Goal: Transaction & Acquisition: Book appointment/travel/reservation

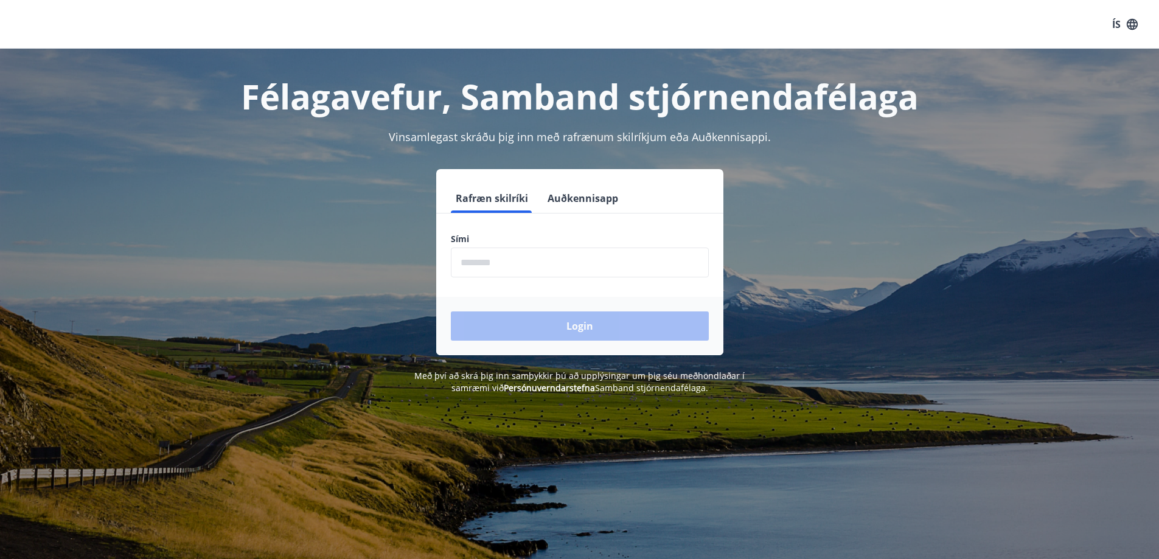
click at [520, 266] on input "phone" at bounding box center [580, 263] width 258 height 30
type input "********"
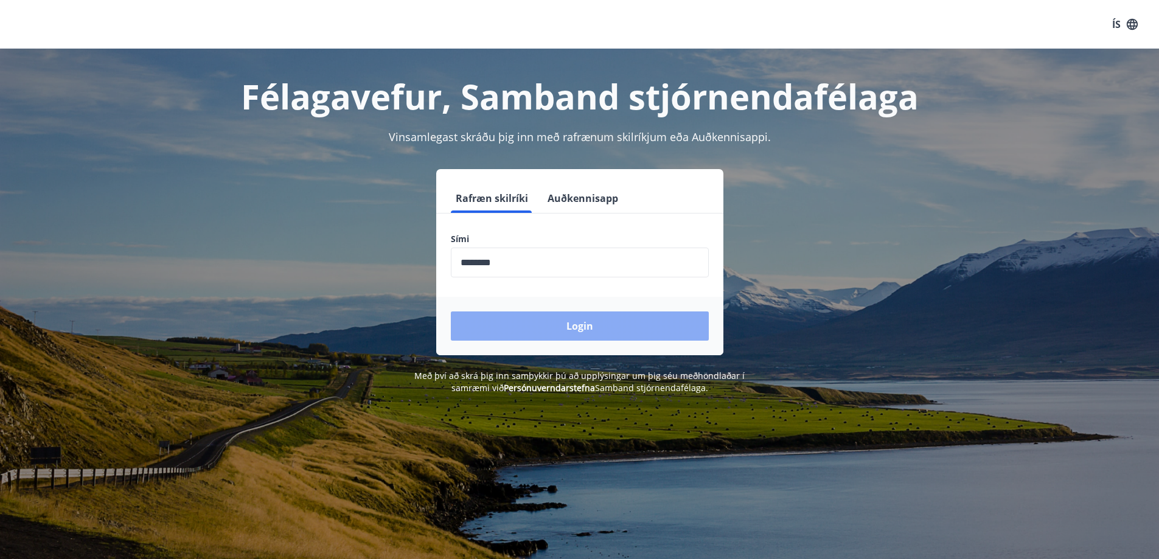
click at [550, 327] on button "Login" at bounding box center [580, 325] width 258 height 29
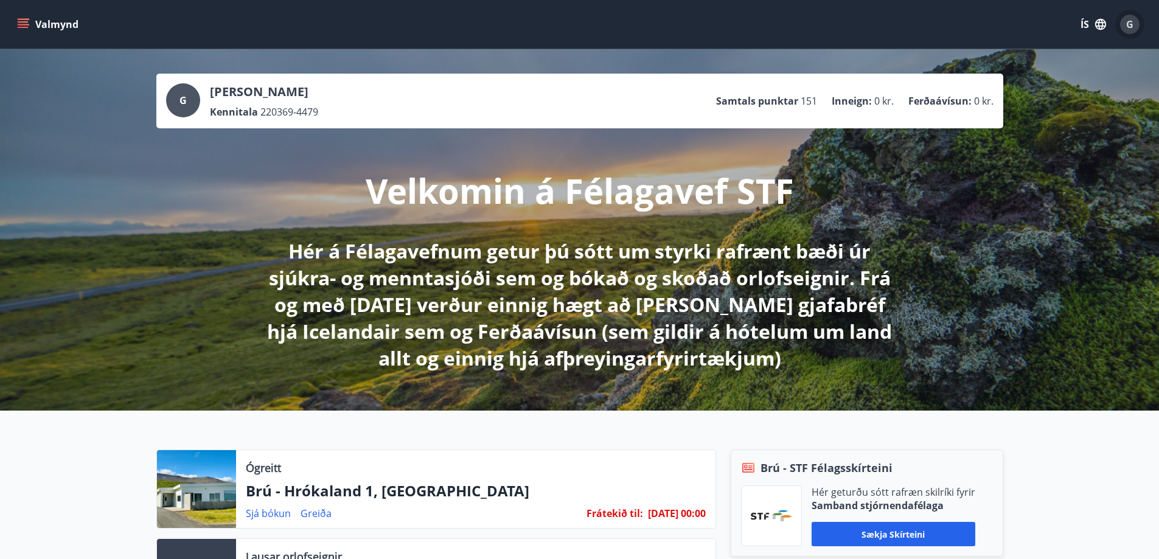
click at [1134, 27] on div "G" at bounding box center [1129, 24] width 19 height 19
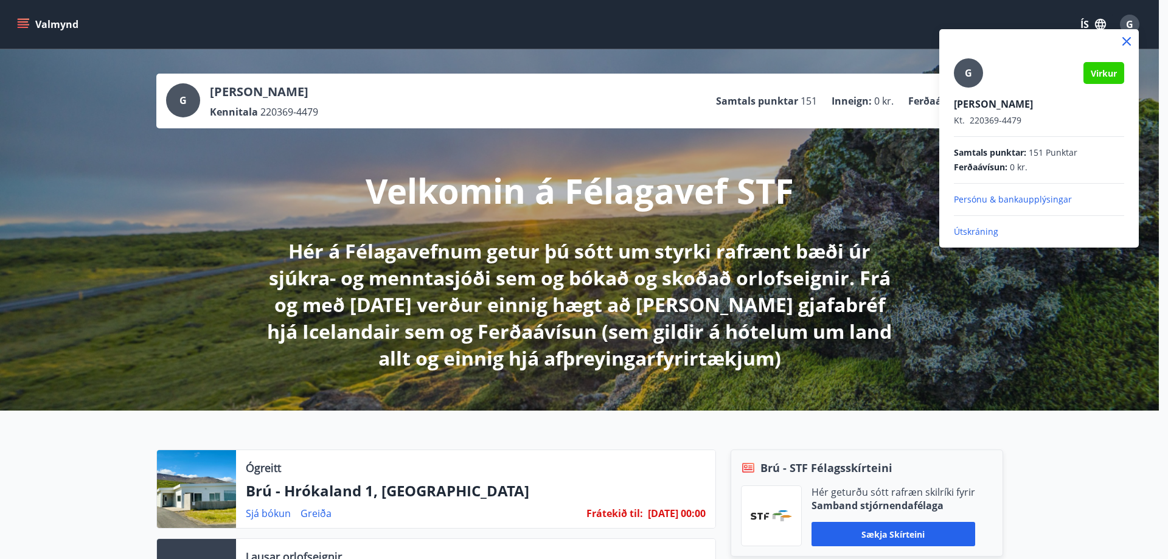
click at [275, 515] on div at bounding box center [584, 279] width 1168 height 559
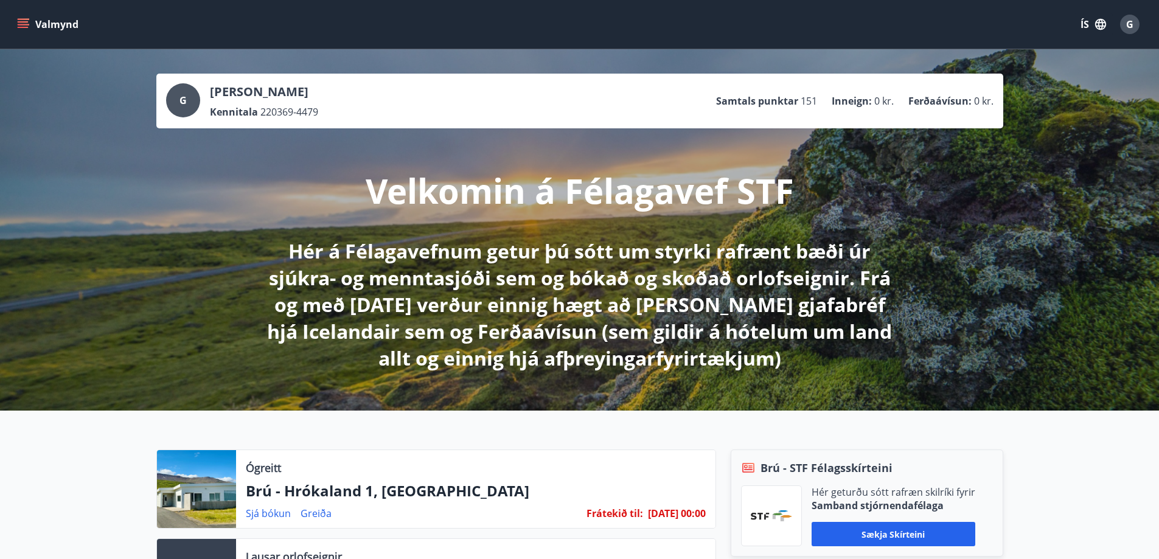
click at [275, 515] on link "Sjá bókun" at bounding box center [268, 513] width 45 height 13
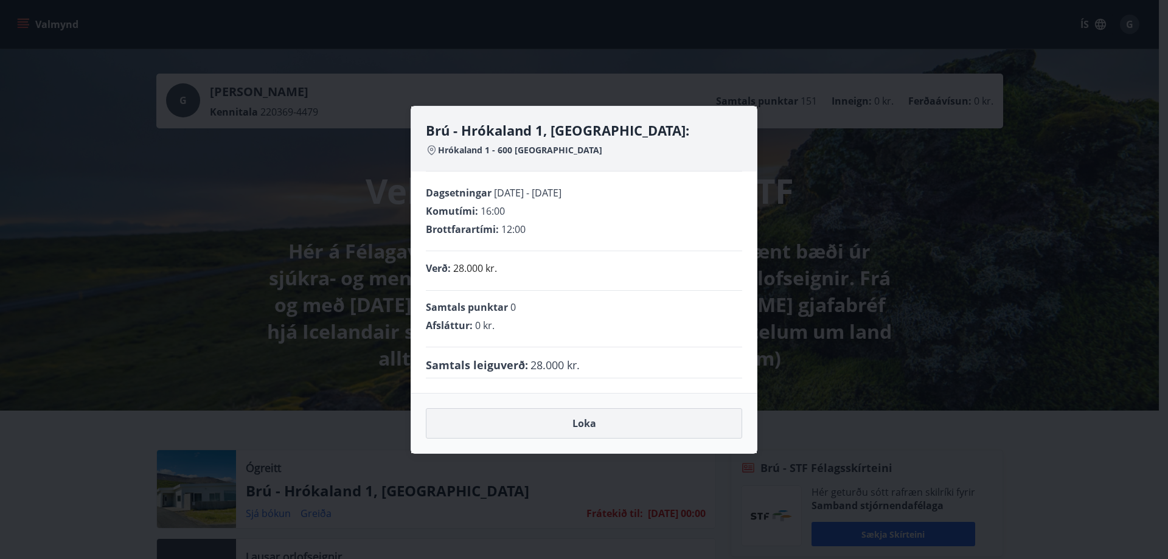
click at [587, 434] on button "Loka" at bounding box center [584, 423] width 316 height 30
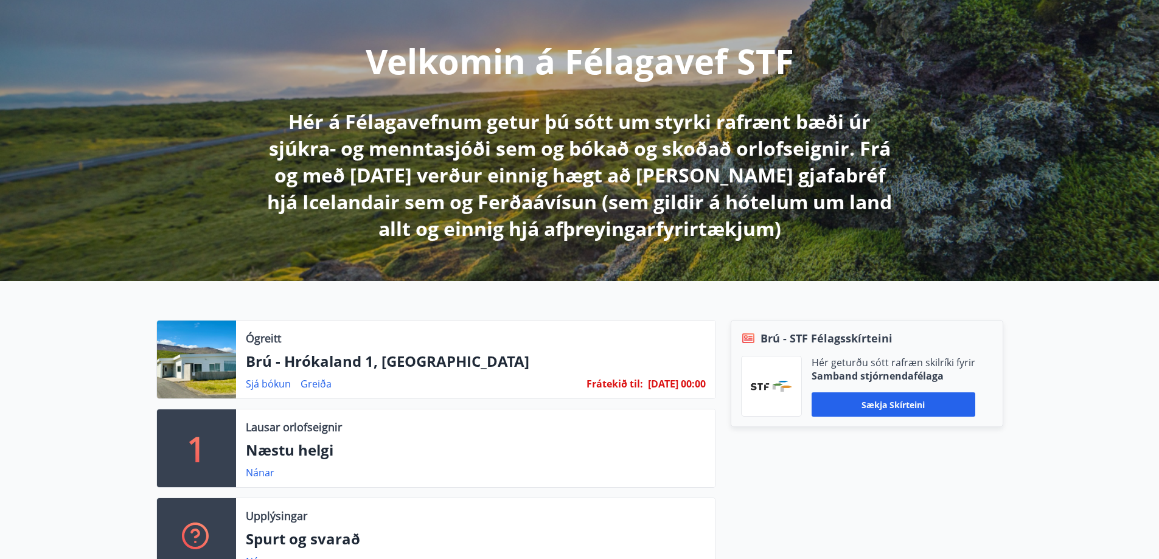
scroll to position [182, 0]
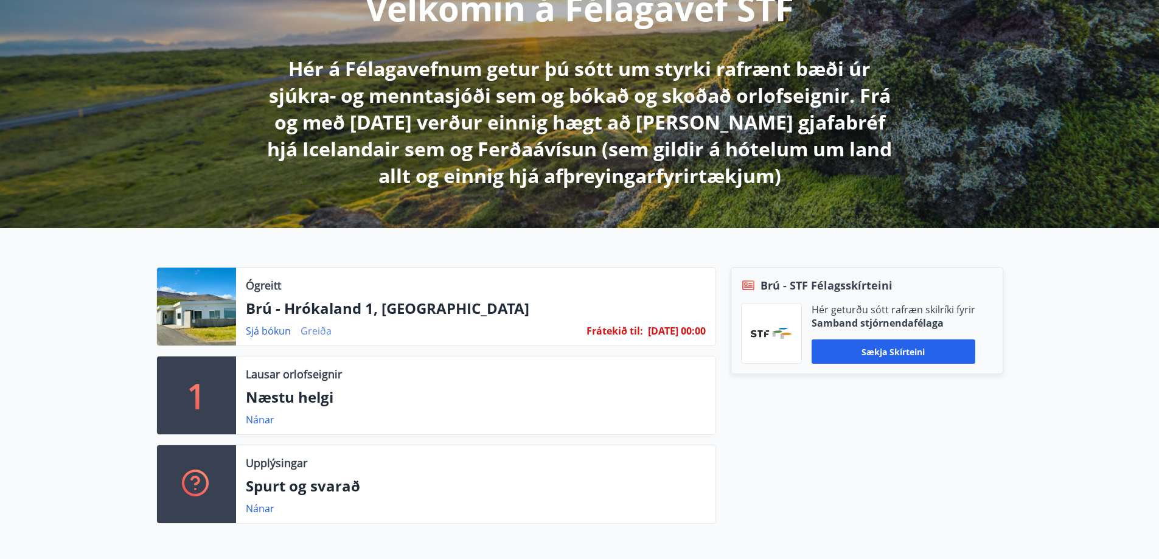
click at [313, 327] on link "Greiða" at bounding box center [315, 330] width 31 height 13
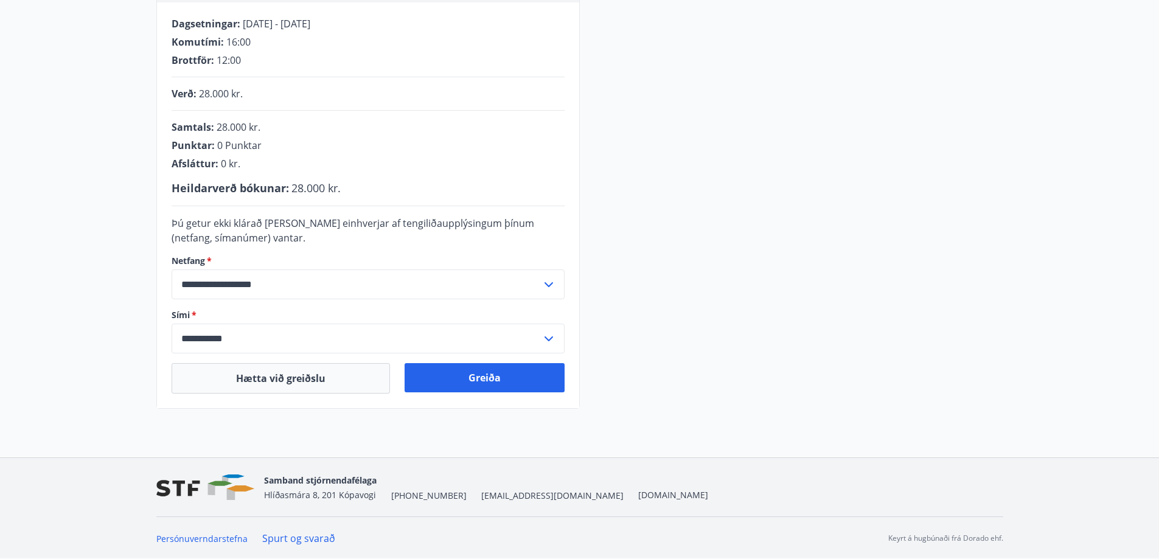
scroll to position [246, 0]
click at [498, 379] on button "Greiða" at bounding box center [485, 377] width 160 height 29
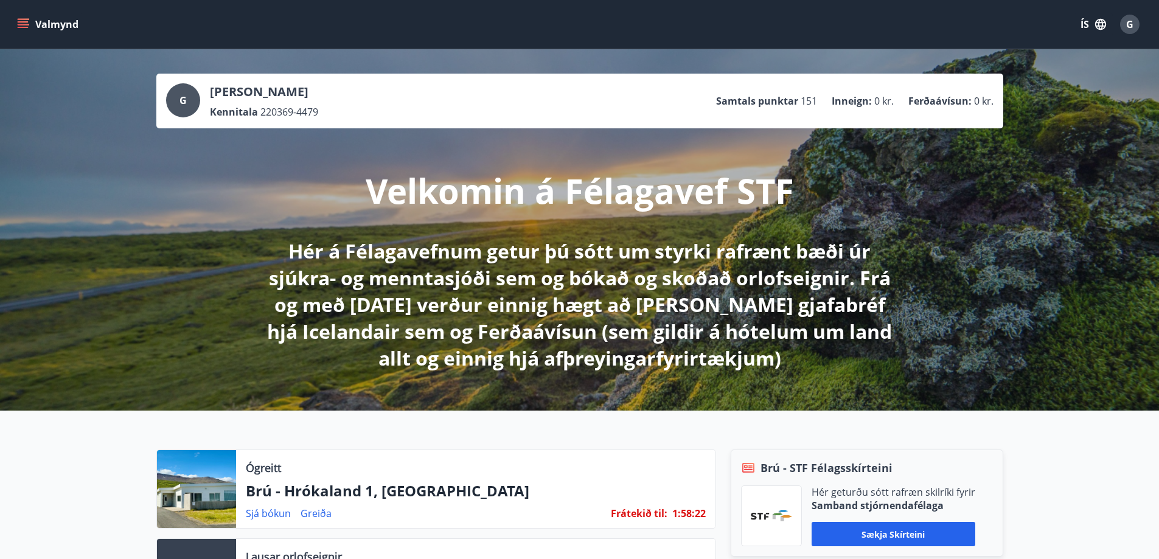
click at [1128, 27] on span "G" at bounding box center [1129, 24] width 7 height 13
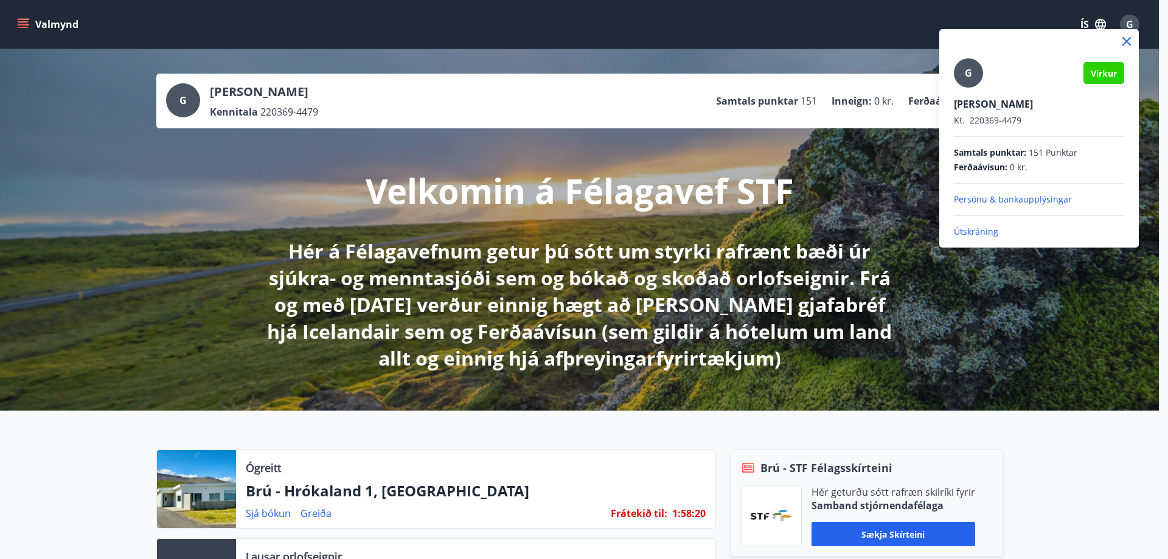
click at [971, 230] on p "Útskráning" at bounding box center [1039, 232] width 170 height 12
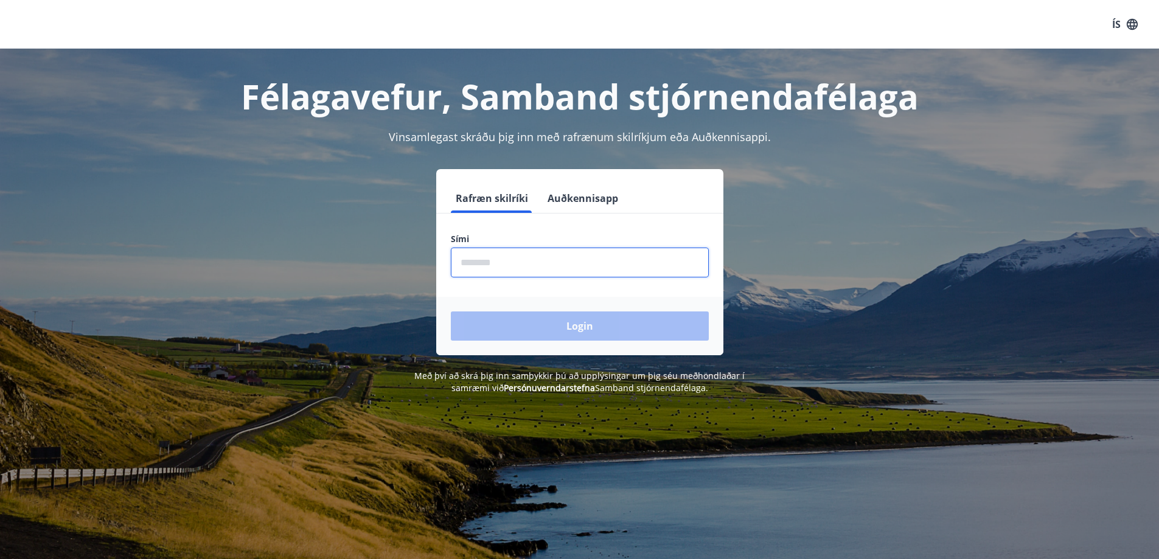
click at [563, 267] on input "phone" at bounding box center [580, 263] width 258 height 30
type input "********"
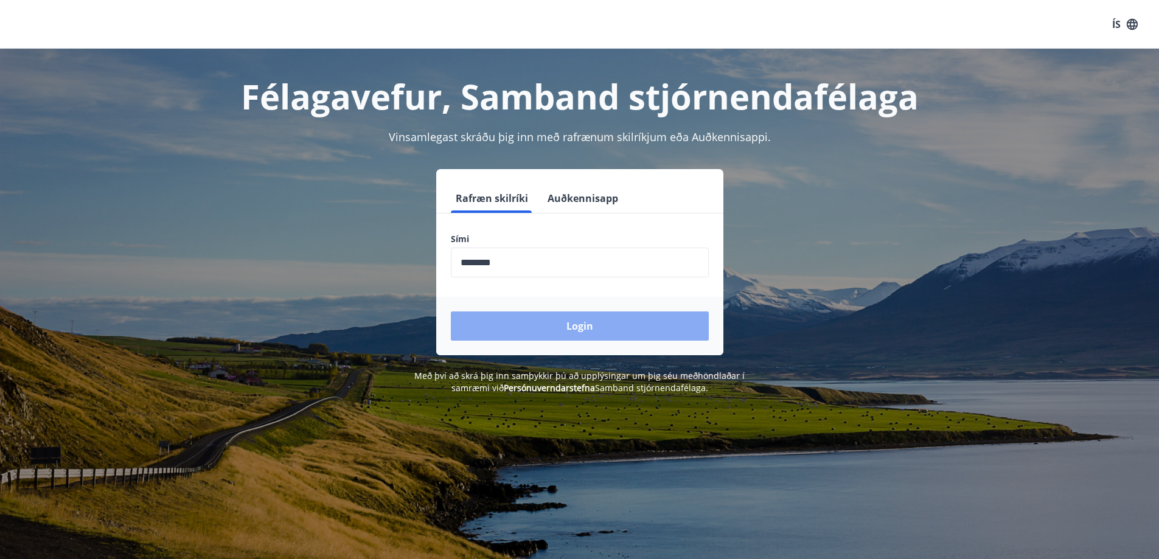
click at [549, 326] on button "Login" at bounding box center [580, 325] width 258 height 29
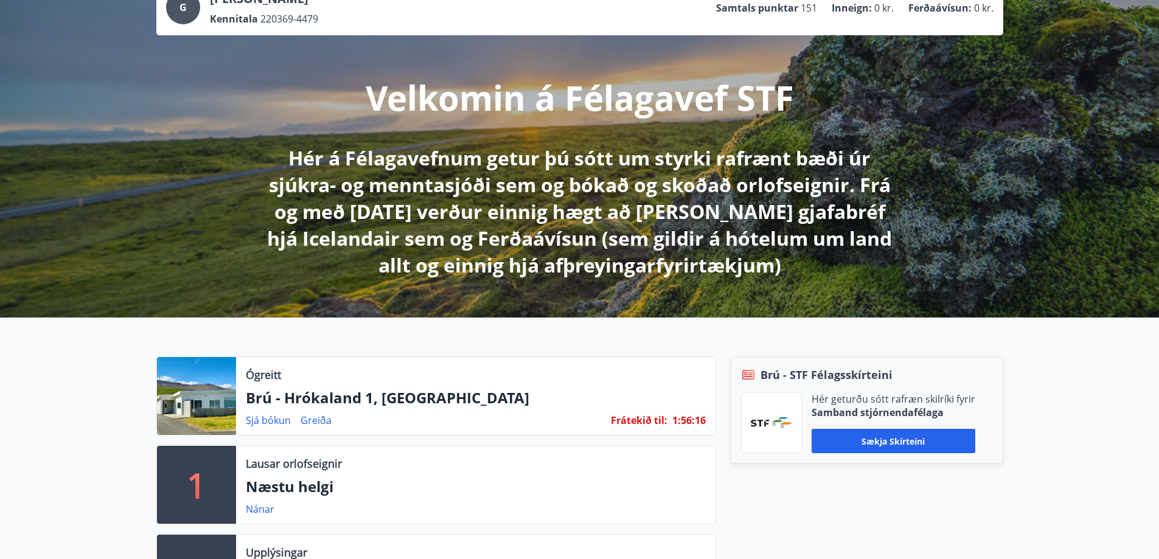
scroll to position [182, 0]
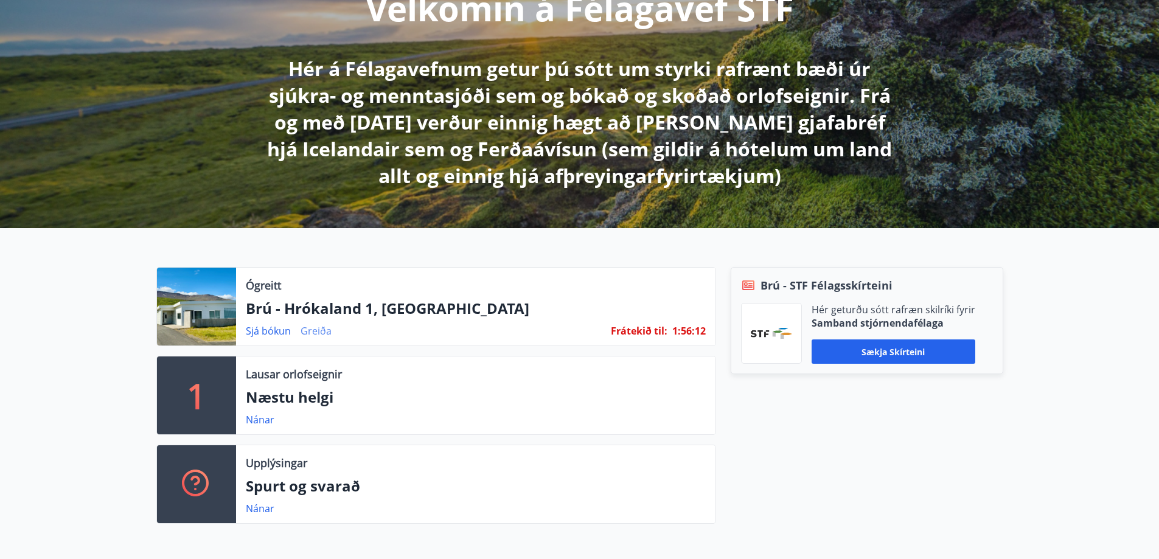
click at [318, 329] on link "Greiða" at bounding box center [315, 330] width 31 height 13
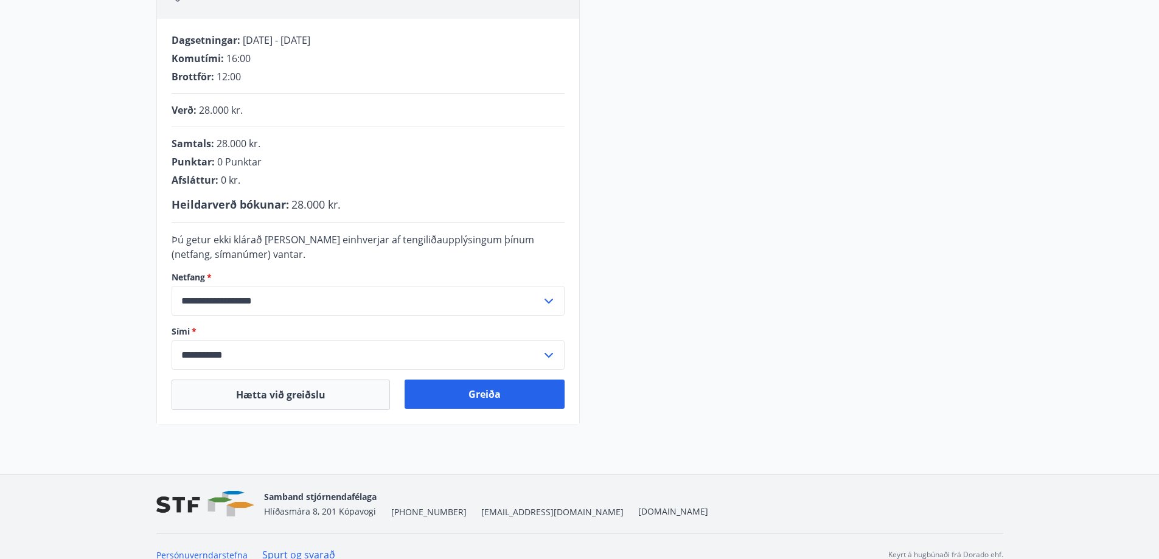
scroll to position [243, 0]
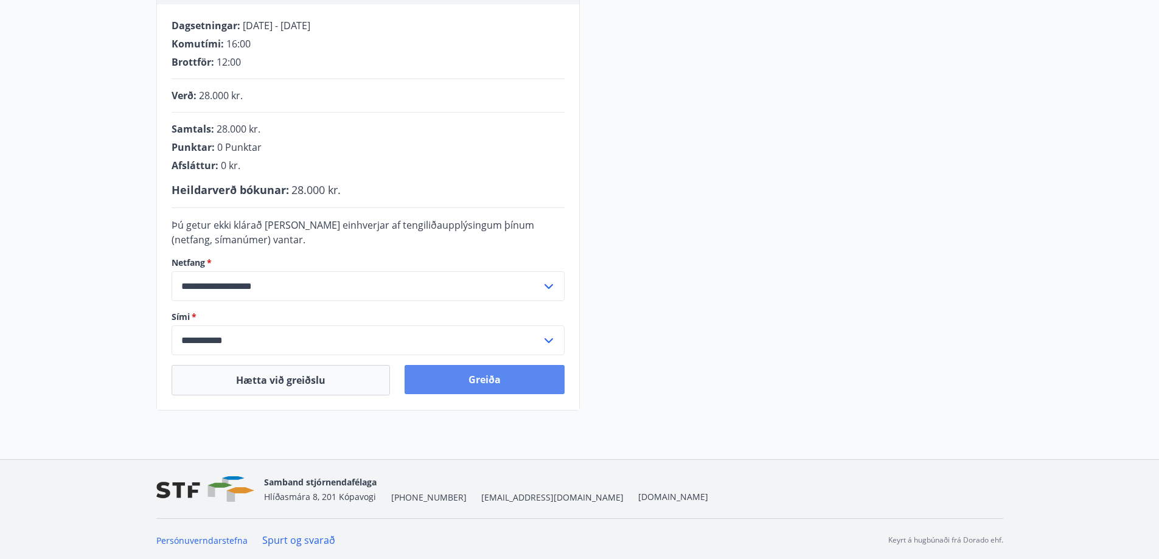
click at [476, 383] on button "Greiða" at bounding box center [485, 379] width 160 height 29
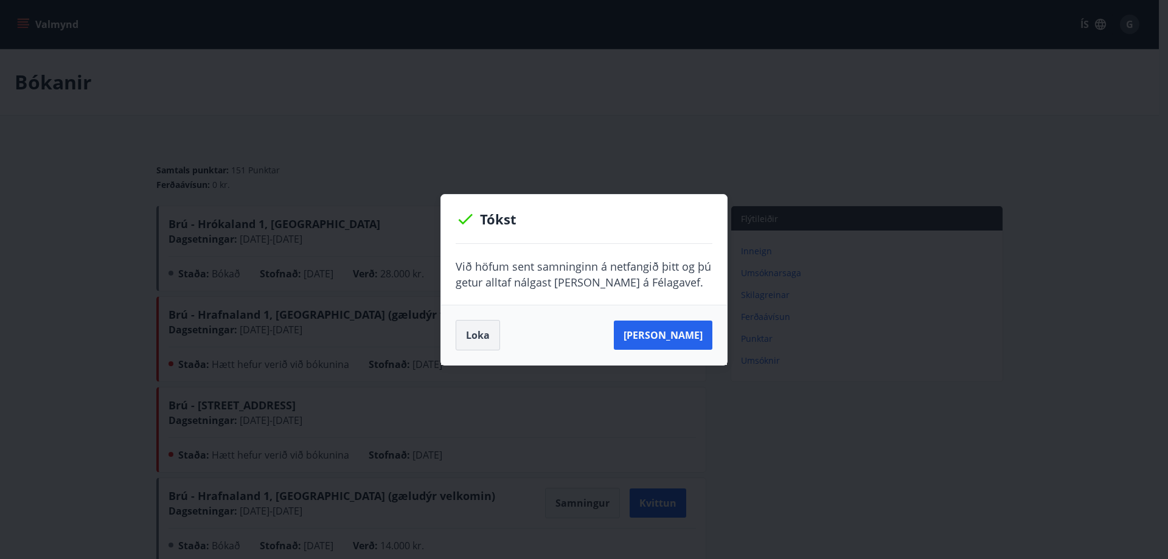
click at [477, 325] on button "Loka" at bounding box center [478, 335] width 44 height 30
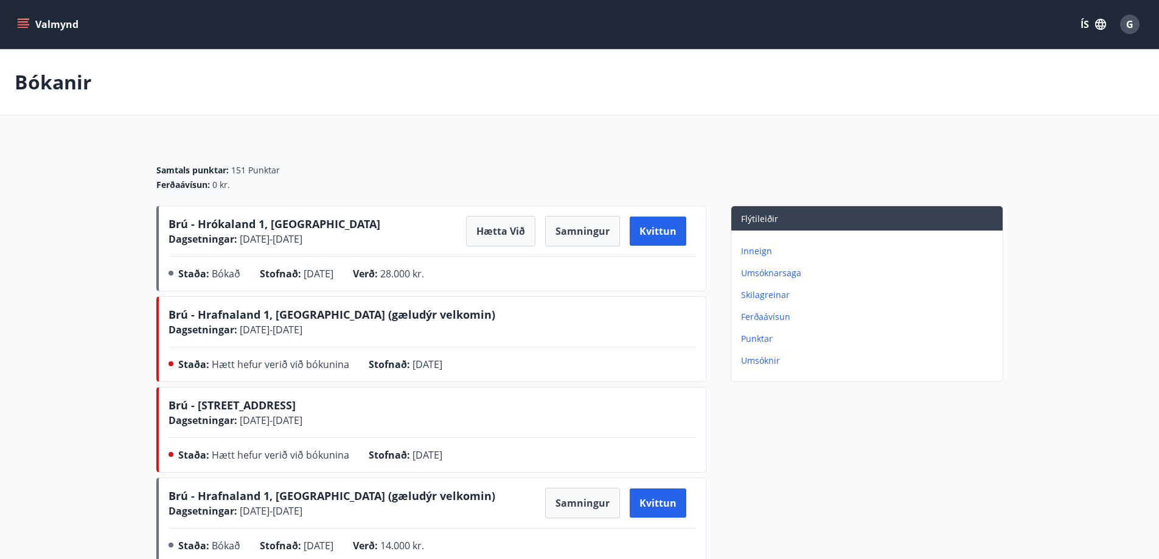
click at [1132, 27] on span "G" at bounding box center [1129, 24] width 7 height 13
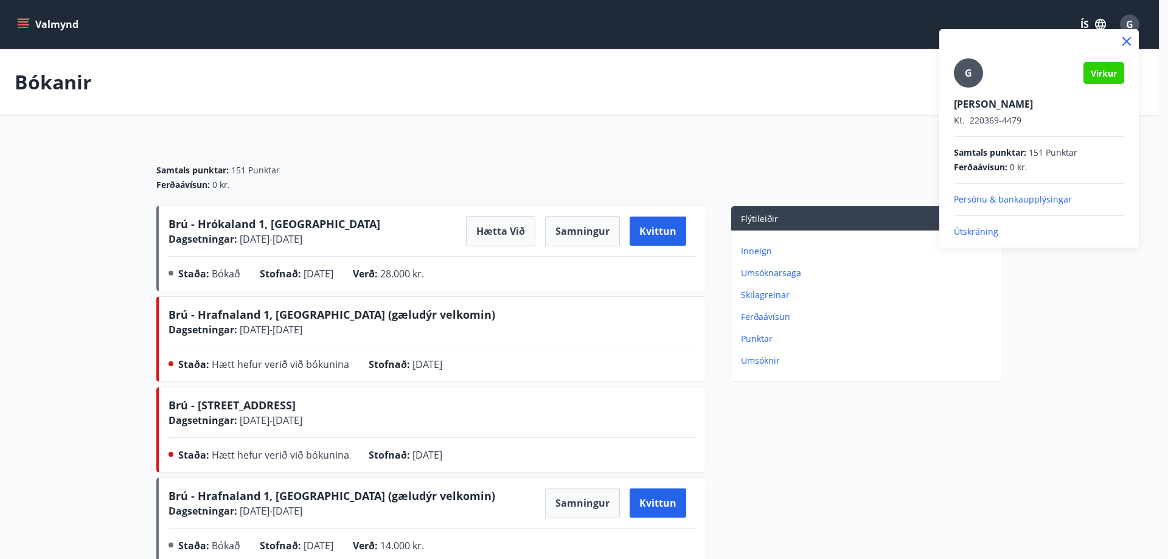
click at [978, 231] on p "Útskráning" at bounding box center [1039, 232] width 170 height 12
